Goal: Navigation & Orientation: Find specific page/section

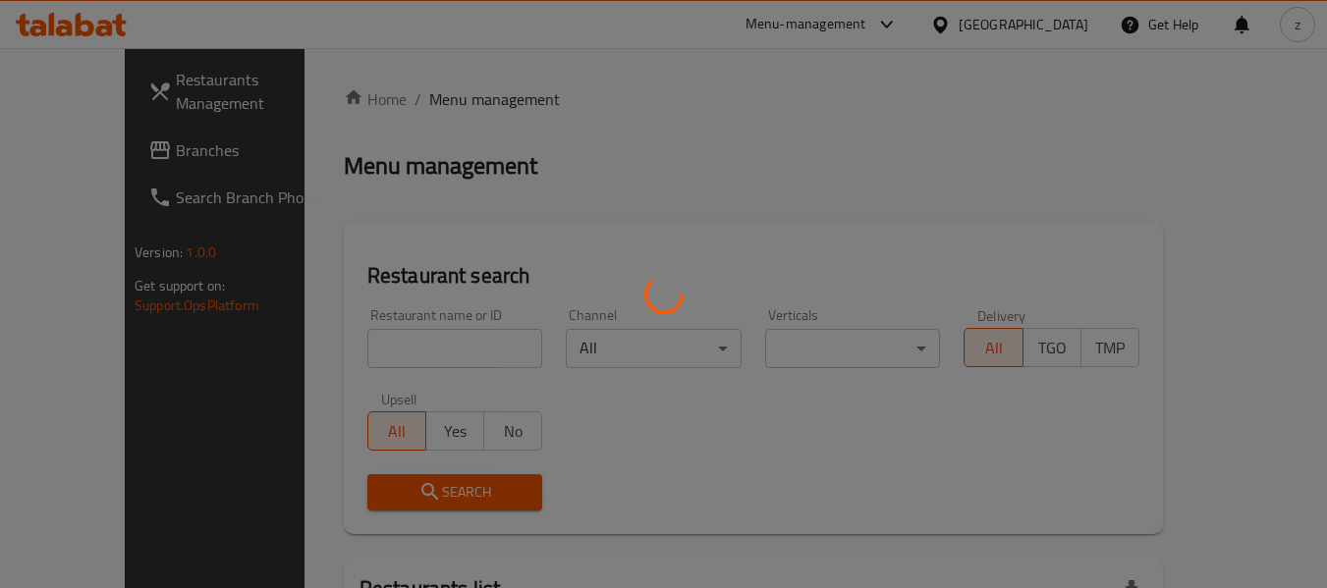
click at [426, 271] on div at bounding box center [663, 294] width 1327 height 588
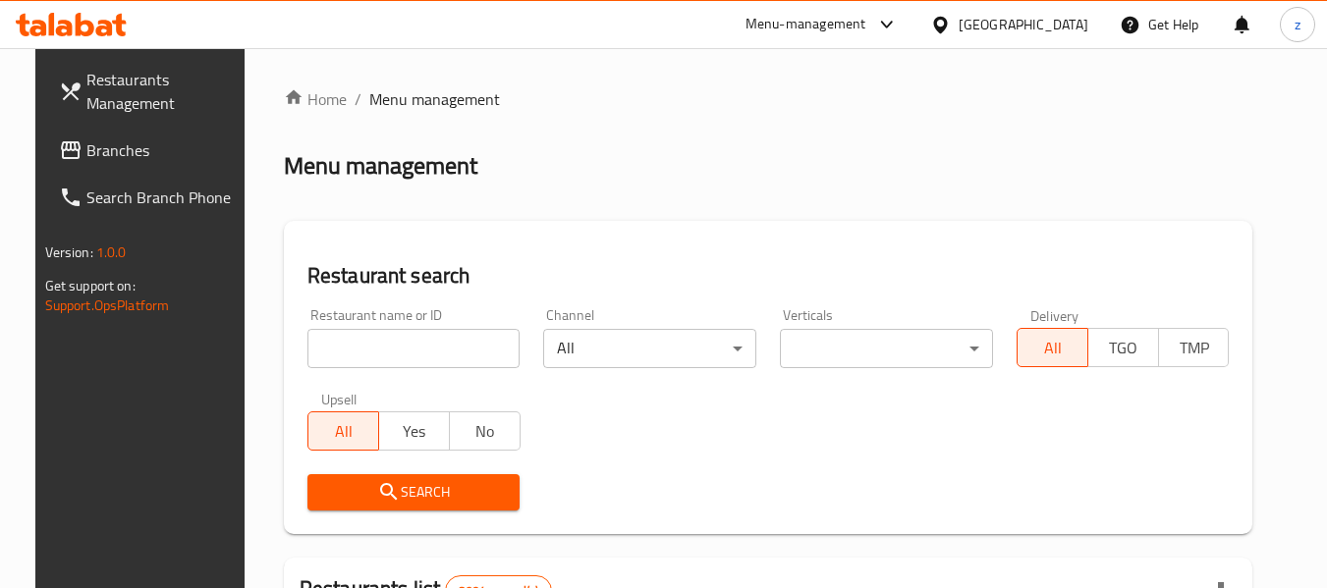
click at [1051, 33] on div "[GEOGRAPHIC_DATA]" at bounding box center [1023, 25] width 130 height 22
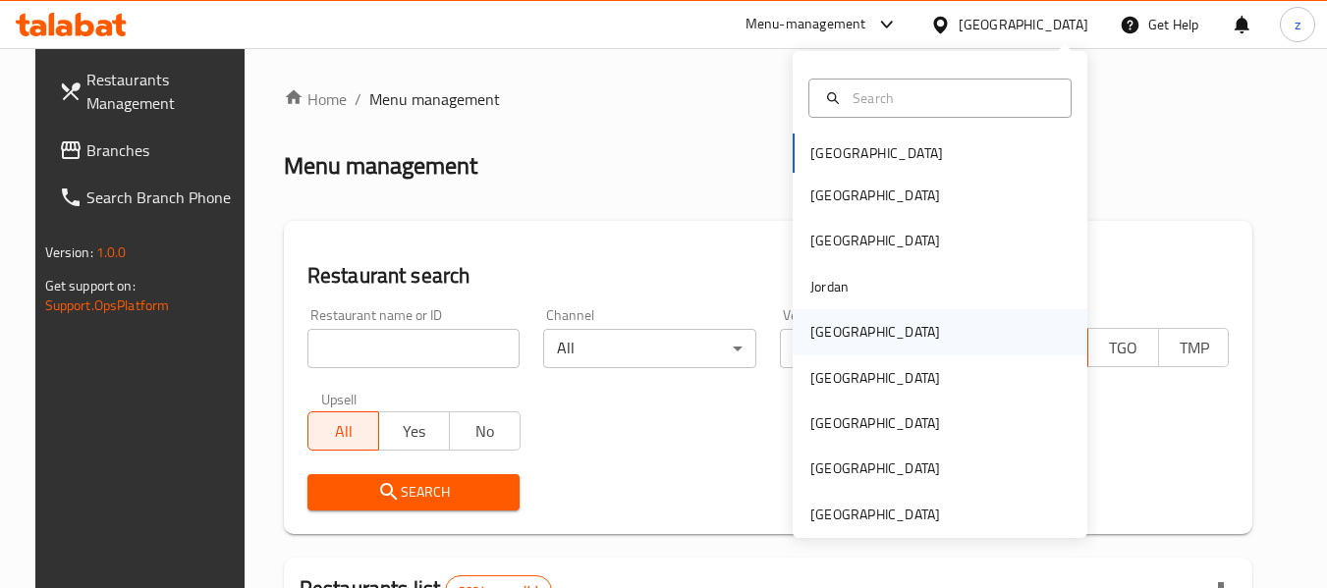
click at [830, 325] on div "[GEOGRAPHIC_DATA]" at bounding box center [875, 332] width 130 height 22
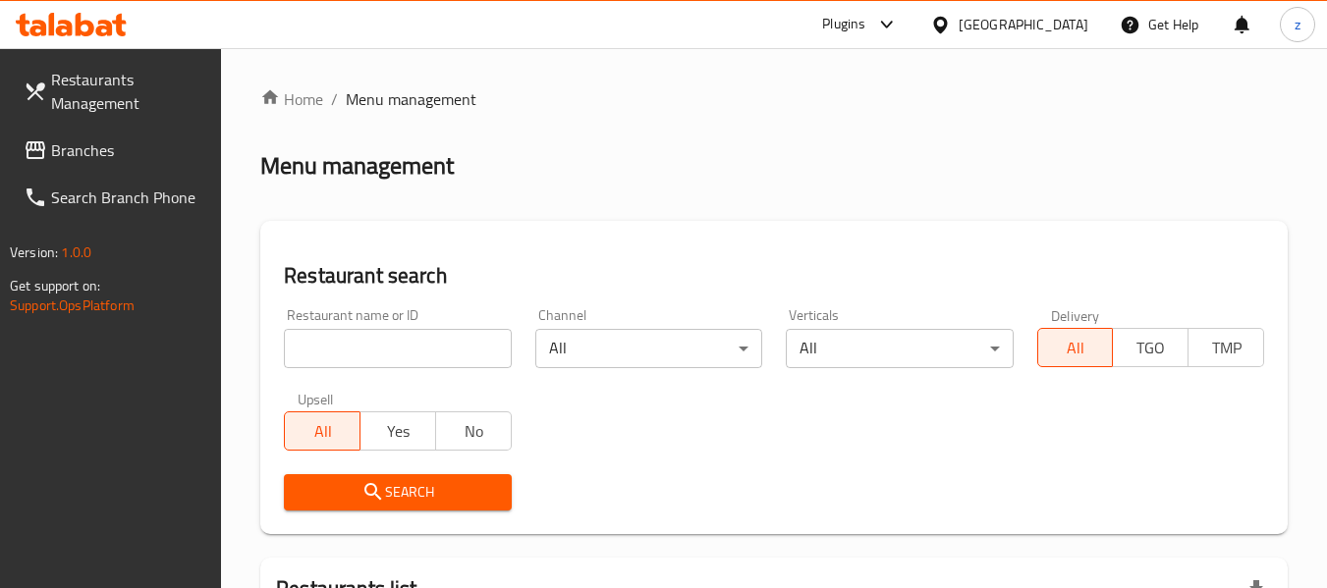
click at [86, 156] on span "Branches" at bounding box center [128, 150] width 155 height 24
